Goal: Find specific page/section: Find specific page/section

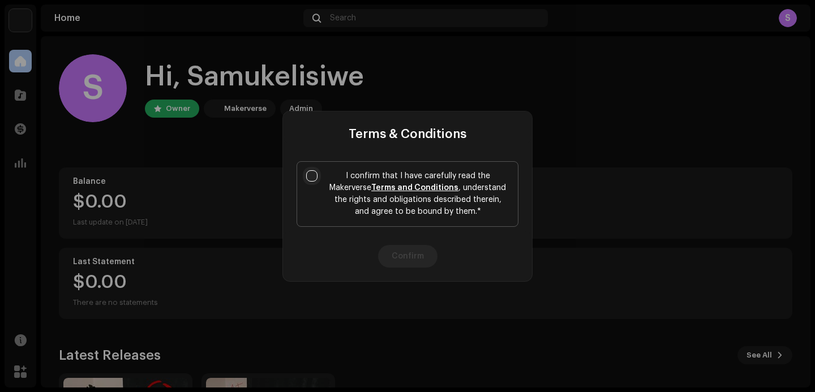
click at [312, 171] on input "I confirm that I have carefully read the Makerverse Terms and Conditions , unde…" at bounding box center [311, 175] width 11 height 11
checkbox input "true"
click at [400, 245] on button "Confirm" at bounding box center [407, 256] width 59 height 23
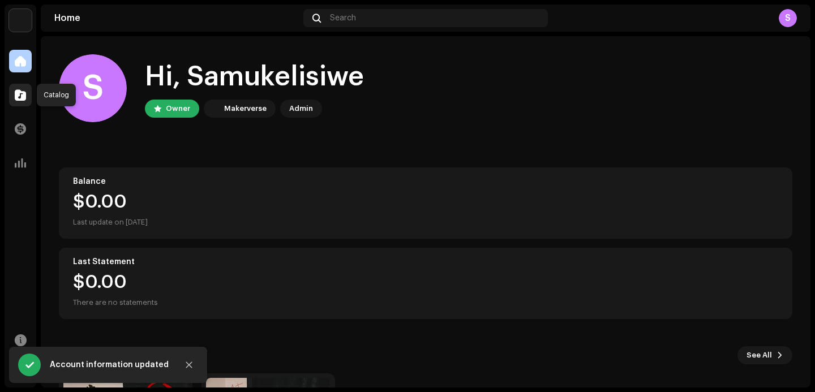
click at [16, 97] on span at bounding box center [20, 95] width 11 height 9
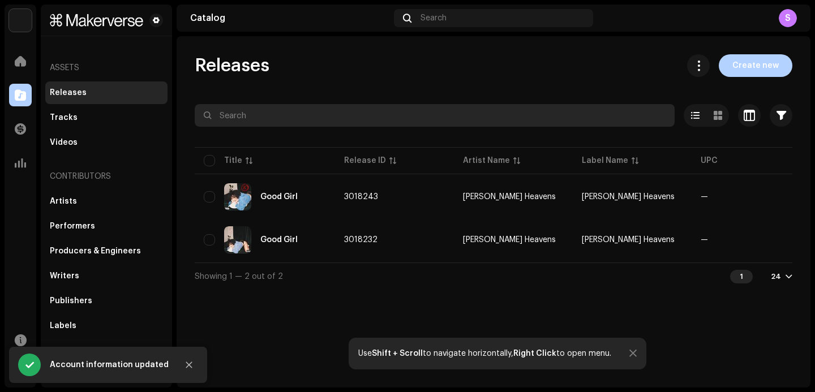
click at [289, 117] on input "text" at bounding box center [435, 115] width 480 height 23
paste input "3018243"
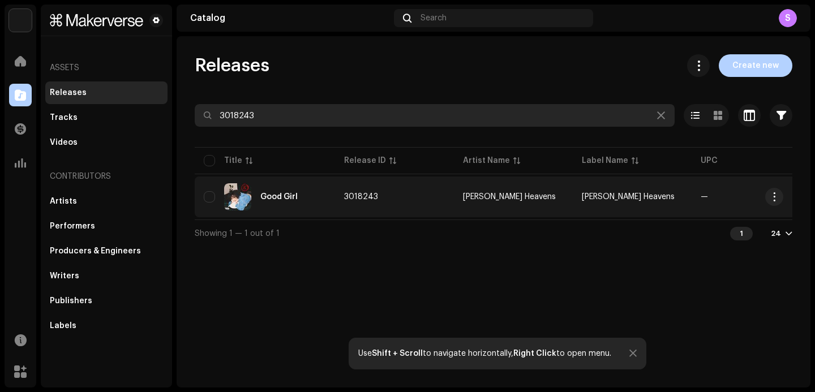
type input "3018243"
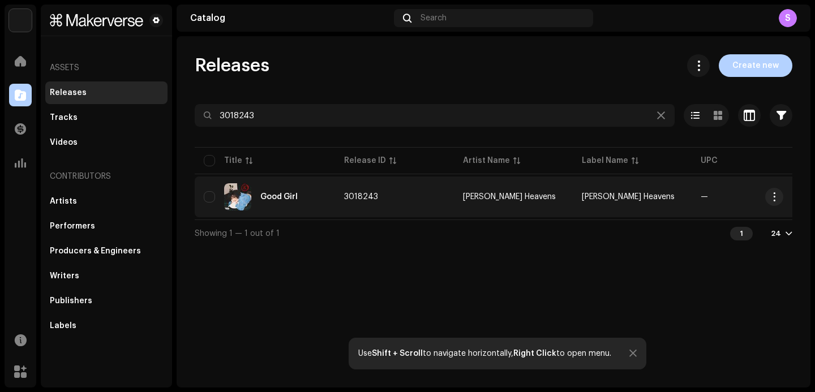
click at [427, 210] on td "3018243" at bounding box center [394, 196] width 119 height 41
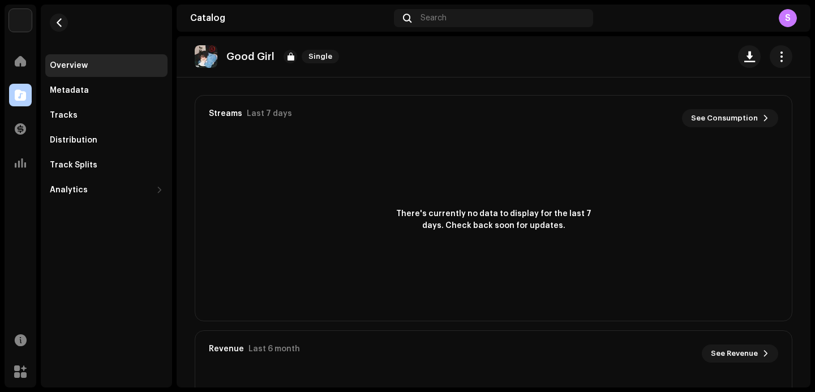
scroll to position [598, 0]
